Goal: Obtain resource: Obtain resource

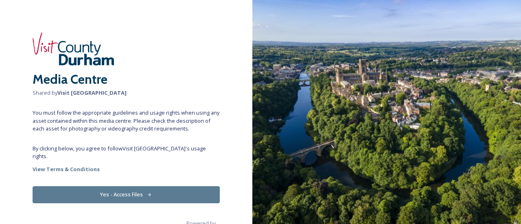
click at [106, 186] on button "Yes - Access Files" at bounding box center [126, 194] width 187 height 17
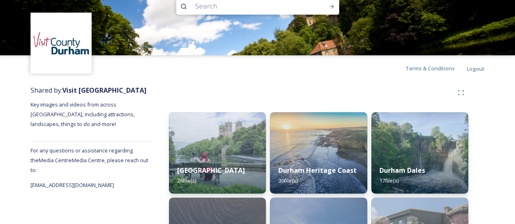
scroll to position [17, 0]
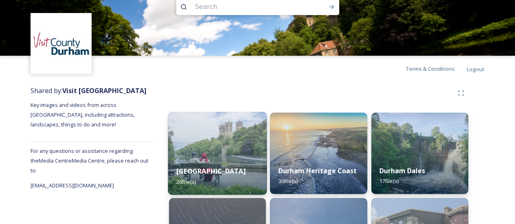
click at [220, 174] on div "Durham City 26 file(s)" at bounding box center [217, 176] width 99 height 37
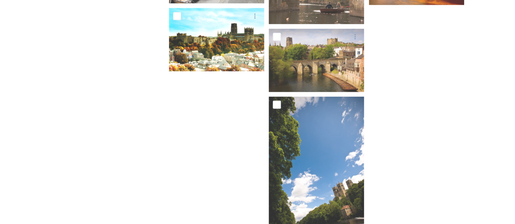
scroll to position [800, 0]
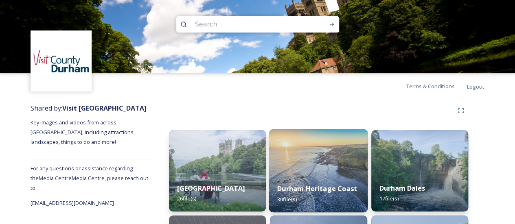
click at [336, 159] on img at bounding box center [318, 170] width 99 height 83
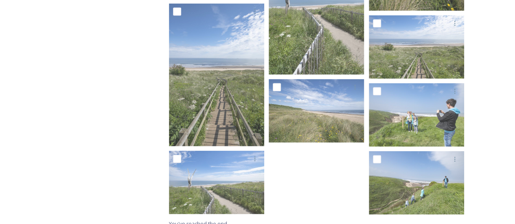
scroll to position [861, 0]
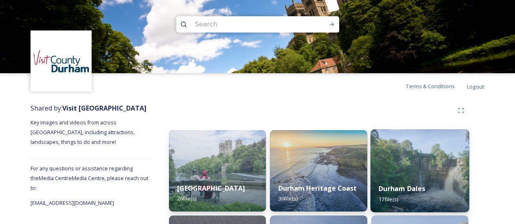
click at [435, 173] on img at bounding box center [419, 170] width 99 height 83
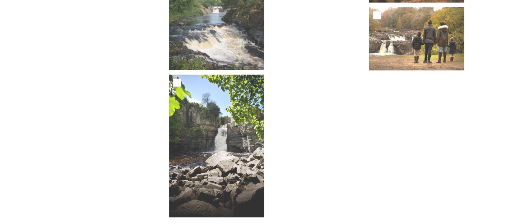
scroll to position [610, 0]
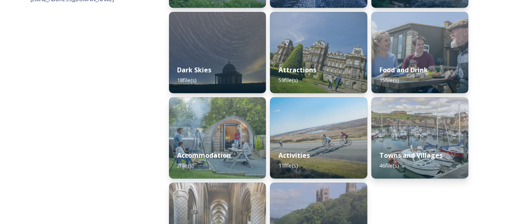
scroll to position [209, 0]
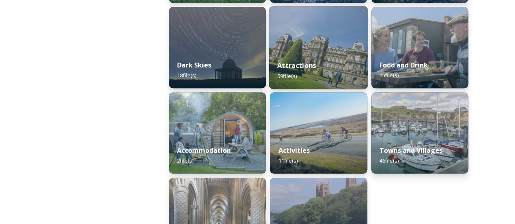
click at [292, 35] on img at bounding box center [318, 47] width 99 height 83
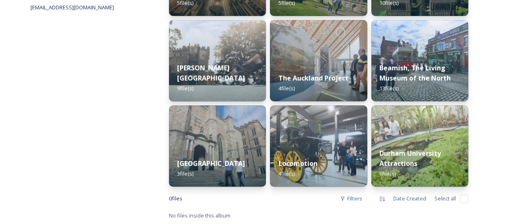
scroll to position [196, 0]
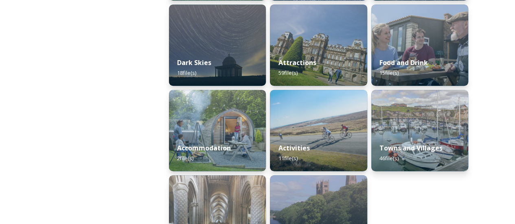
scroll to position [234, 0]
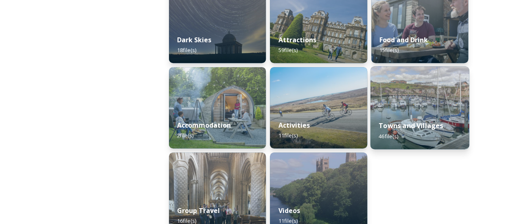
click at [432, 96] on img at bounding box center [419, 107] width 99 height 83
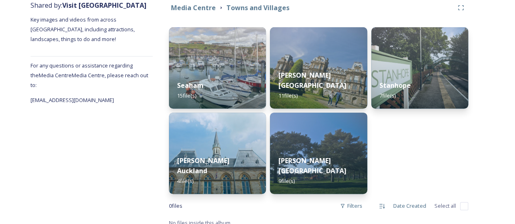
scroll to position [111, 0]
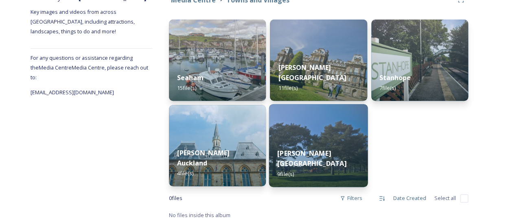
click at [316, 147] on img at bounding box center [318, 145] width 99 height 83
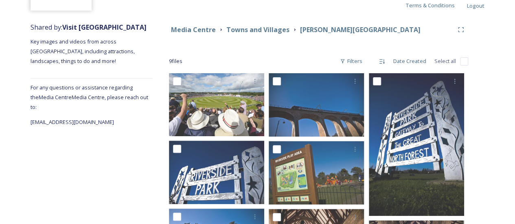
scroll to position [81, 0]
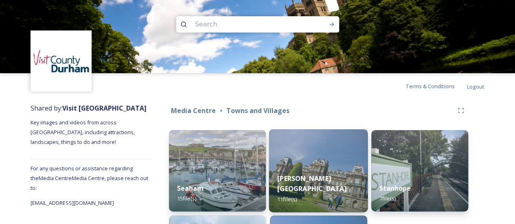
click at [305, 159] on img at bounding box center [318, 170] width 99 height 83
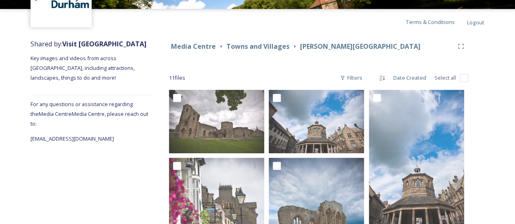
scroll to position [63, 0]
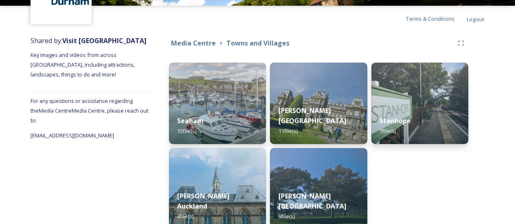
scroll to position [71, 0]
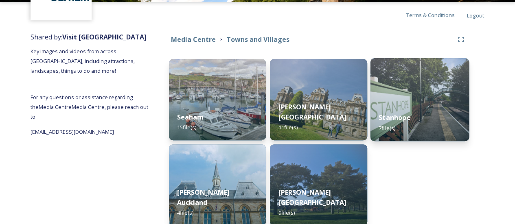
click at [416, 91] on img at bounding box center [419, 99] width 99 height 83
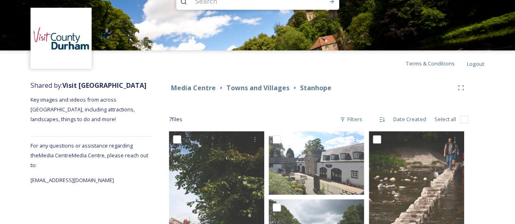
scroll to position [20, 0]
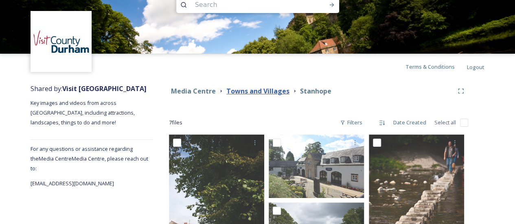
click at [260, 92] on strong "Towns and Villages" at bounding box center [257, 91] width 63 height 9
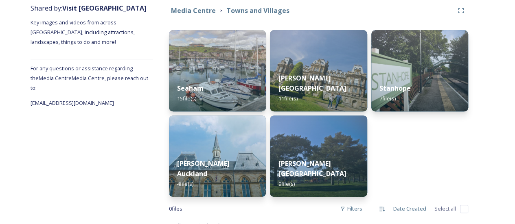
scroll to position [111, 0]
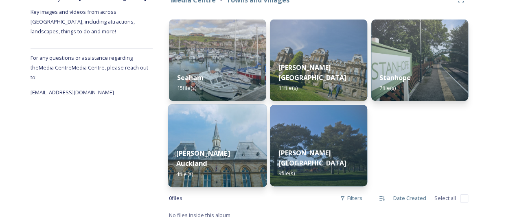
click at [203, 156] on div "[PERSON_NAME] Auckland 4 file(s)" at bounding box center [217, 163] width 99 height 47
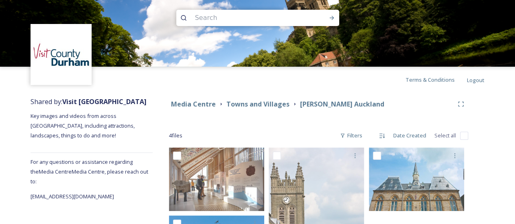
scroll to position [6, 0]
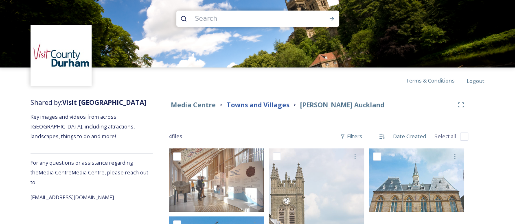
click at [251, 106] on strong "Towns and Villages" at bounding box center [257, 104] width 63 height 9
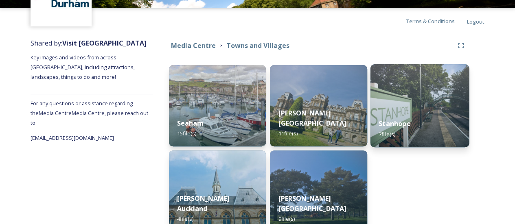
scroll to position [64, 0]
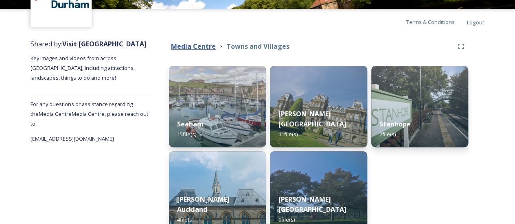
click at [187, 44] on strong "Media Centre" at bounding box center [193, 46] width 45 height 9
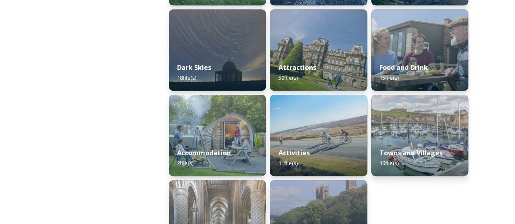
scroll to position [251, 0]
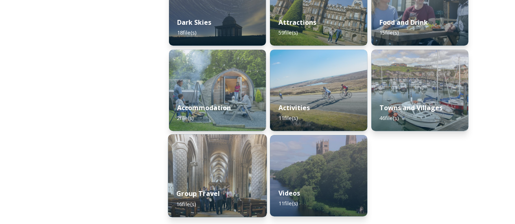
click at [194, 157] on img at bounding box center [217, 175] width 99 height 83
